Goal: Information Seeking & Learning: Learn about a topic

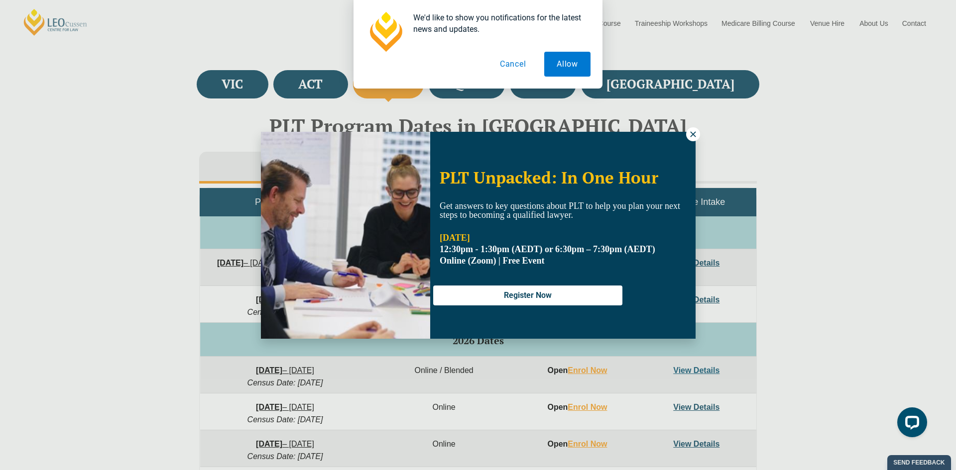
click at [690, 132] on icon at bounding box center [692, 133] width 5 height 5
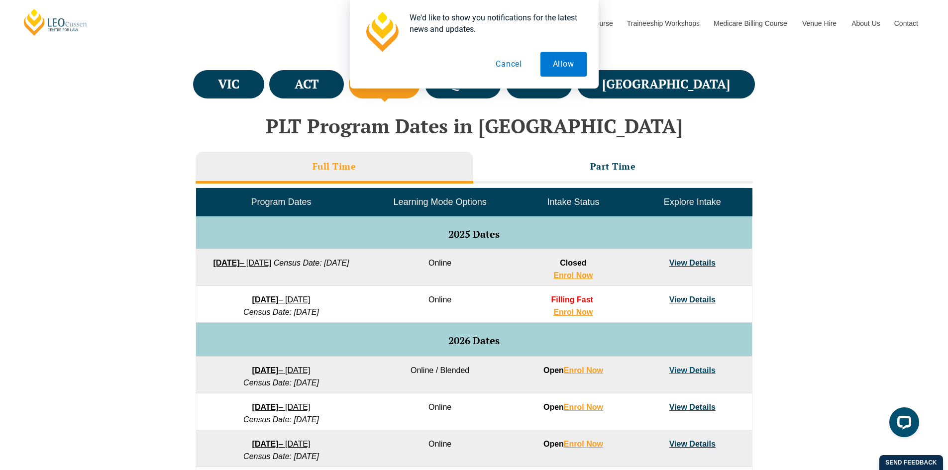
click at [680, 298] on link "View Details" at bounding box center [692, 300] width 46 height 8
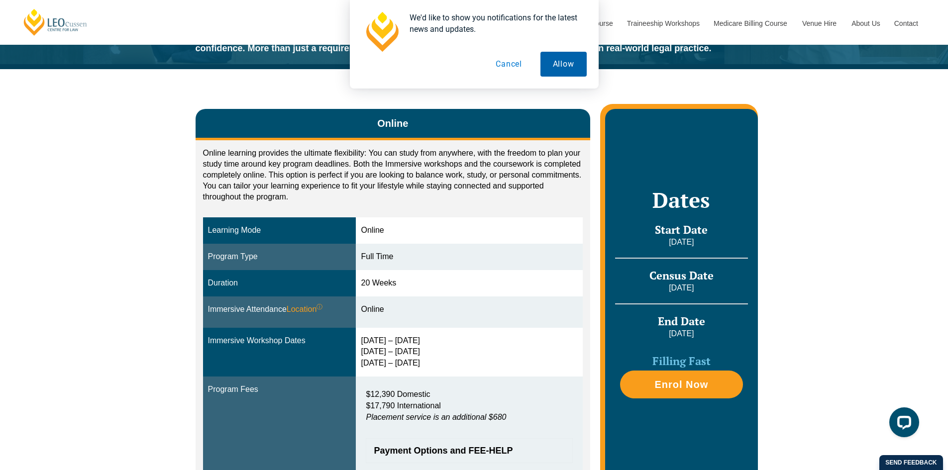
click at [572, 68] on button "Allow" at bounding box center [564, 64] width 46 height 25
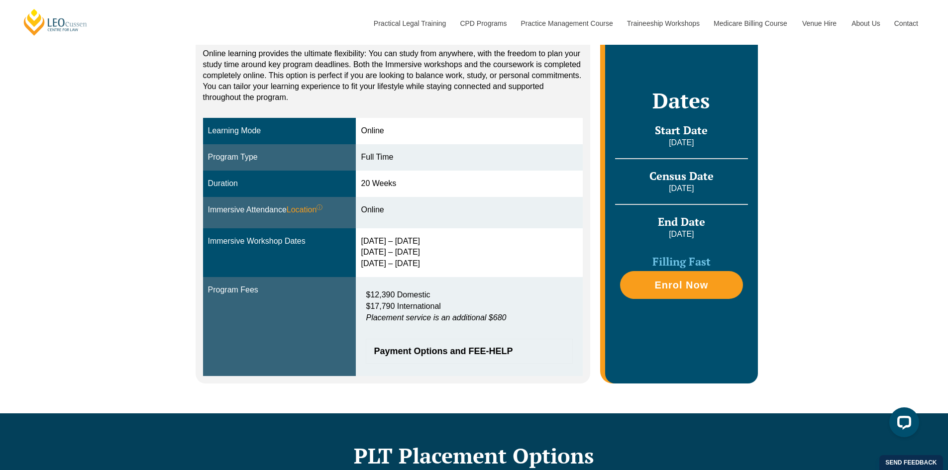
scroll to position [100, 0]
